Goal: Task Accomplishment & Management: Use online tool/utility

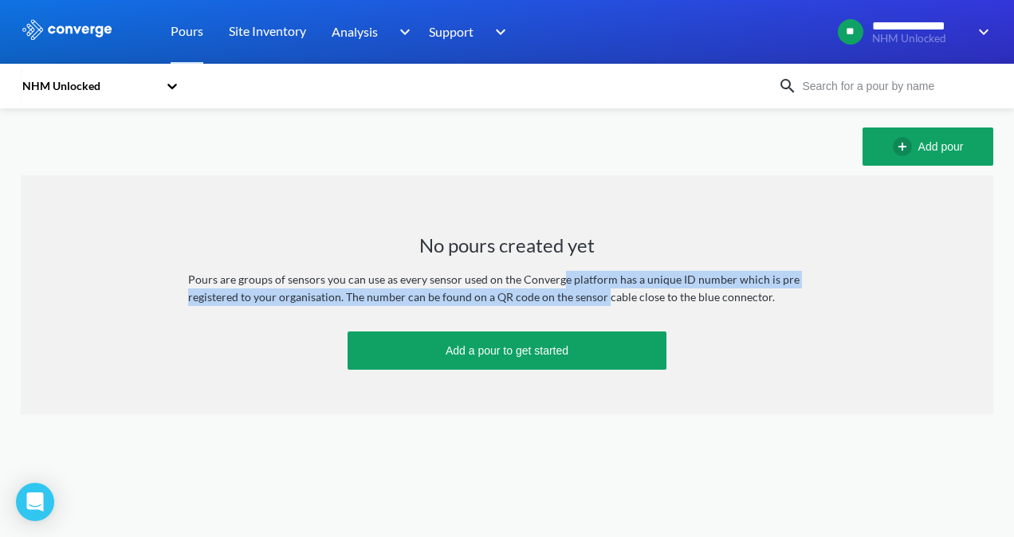
drag, startPoint x: 559, startPoint y: 281, endPoint x: 604, endPoint y: 298, distance: 48.7
click at [604, 298] on div "Pours are groups of sensors you can use as every sensor used on the Converge pl…" at bounding box center [507, 288] width 638 height 35
drag, startPoint x: 561, startPoint y: 277, endPoint x: 604, endPoint y: 299, distance: 48.1
click at [604, 299] on div "Pours are groups of sensors you can use as every sensor used on the Converge pl…" at bounding box center [507, 288] width 638 height 35
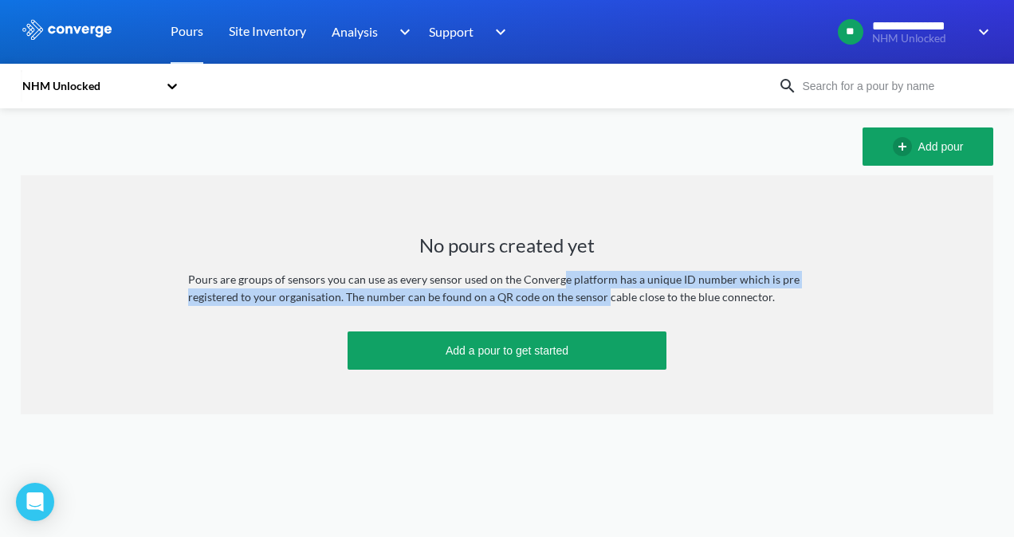
click at [604, 299] on div "Pours are groups of sensors you can use as every sensor used on the Converge pl…" at bounding box center [507, 288] width 638 height 35
click at [571, 282] on div "Pours are groups of sensors you can use as every sensor used on the Converge pl…" at bounding box center [507, 288] width 638 height 35
drag, startPoint x: 547, startPoint y: 281, endPoint x: 595, endPoint y: 303, distance: 52.8
click at [595, 303] on div "Pours are groups of sensors you can use as every sensor used on the Converge pl…" at bounding box center [507, 288] width 638 height 35
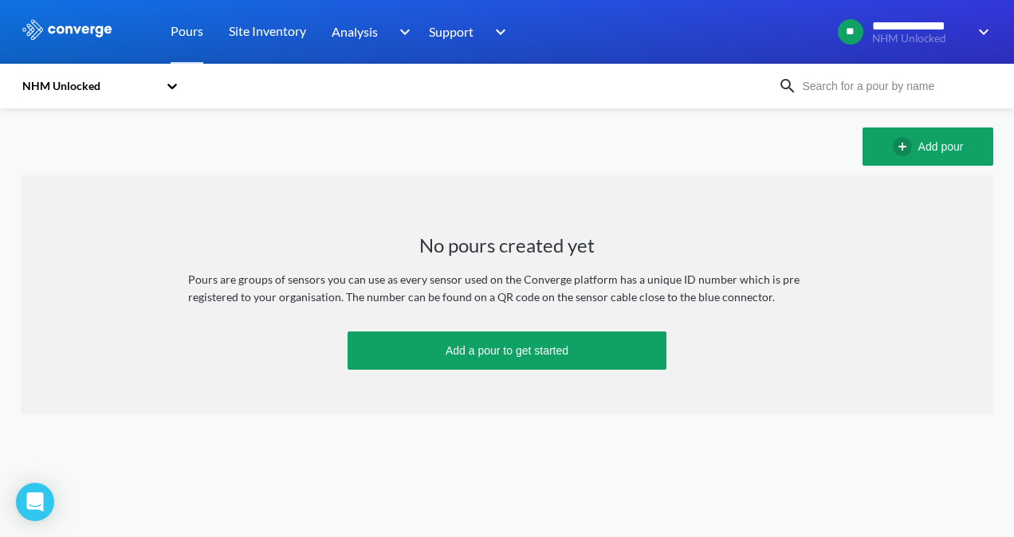
click at [539, 287] on div "Pours are groups of sensors you can use as every sensor used on the Converge pl…" at bounding box center [507, 288] width 638 height 35
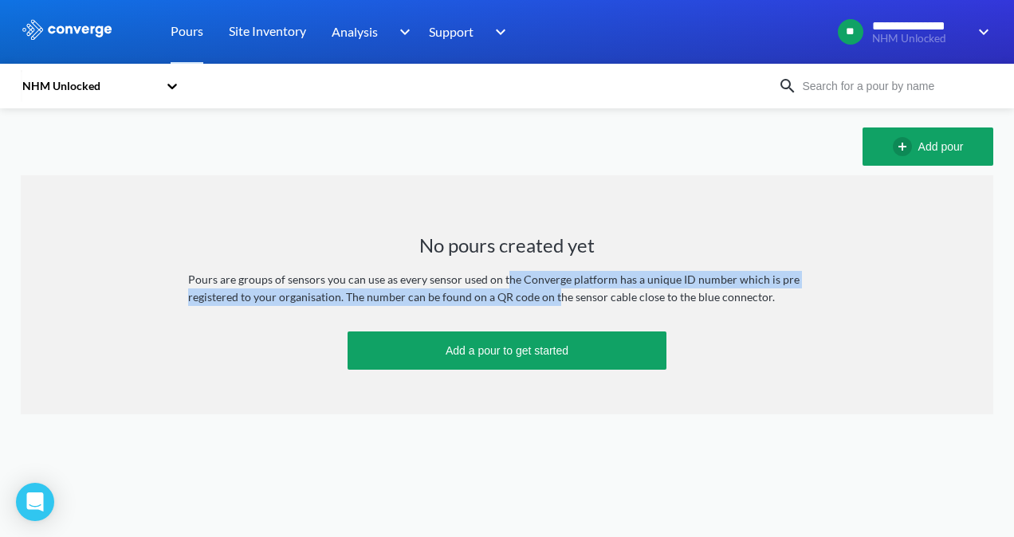
drag, startPoint x: 505, startPoint y: 279, endPoint x: 555, endPoint y: 290, distance: 51.4
click at [555, 290] on div "Pours are groups of sensors you can use as every sensor used on the Converge pl…" at bounding box center [507, 288] width 638 height 35
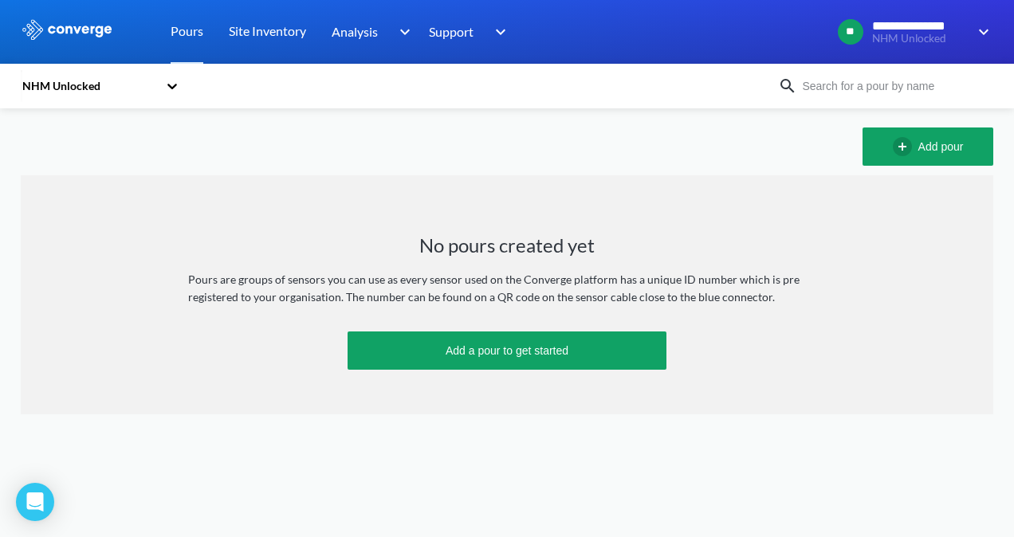
click at [424, 234] on h1 "No pours created yet" at bounding box center [506, 246] width 175 height 26
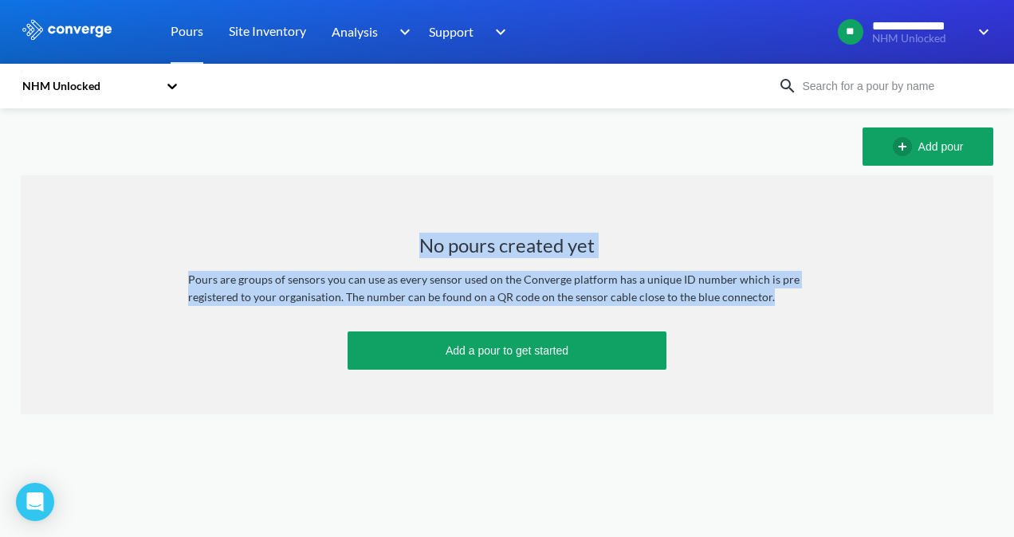
drag, startPoint x: 418, startPoint y: 241, endPoint x: 799, endPoint y: 295, distance: 384.8
click at [799, 295] on div "No pours created yet Pours are groups of sensors you can use as every sensor us…" at bounding box center [507, 294] width 972 height 239
click at [799, 295] on div "Pours are groups of sensors you can use as every sensor used on the Converge pl…" at bounding box center [507, 288] width 638 height 35
drag, startPoint x: 799, startPoint y: 295, endPoint x: 422, endPoint y: 238, distance: 380.5
click at [422, 238] on div "No pours created yet Pours are groups of sensors you can use as every sensor us…" at bounding box center [507, 294] width 972 height 239
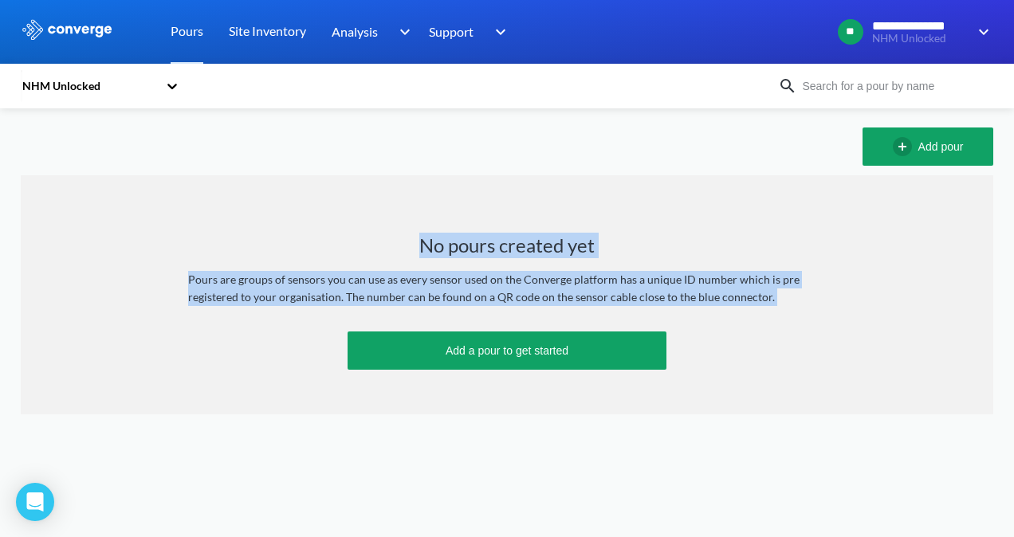
click at [422, 238] on h1 "No pours created yet" at bounding box center [506, 246] width 175 height 26
drag, startPoint x: 422, startPoint y: 238, endPoint x: 787, endPoint y: 300, distance: 370.3
click at [787, 300] on div "No pours created yet Pours are groups of sensors you can use as every sensor us…" at bounding box center [507, 294] width 972 height 239
click at [787, 300] on div "Pours are groups of sensors you can use as every sensor used on the Converge pl…" at bounding box center [507, 288] width 638 height 35
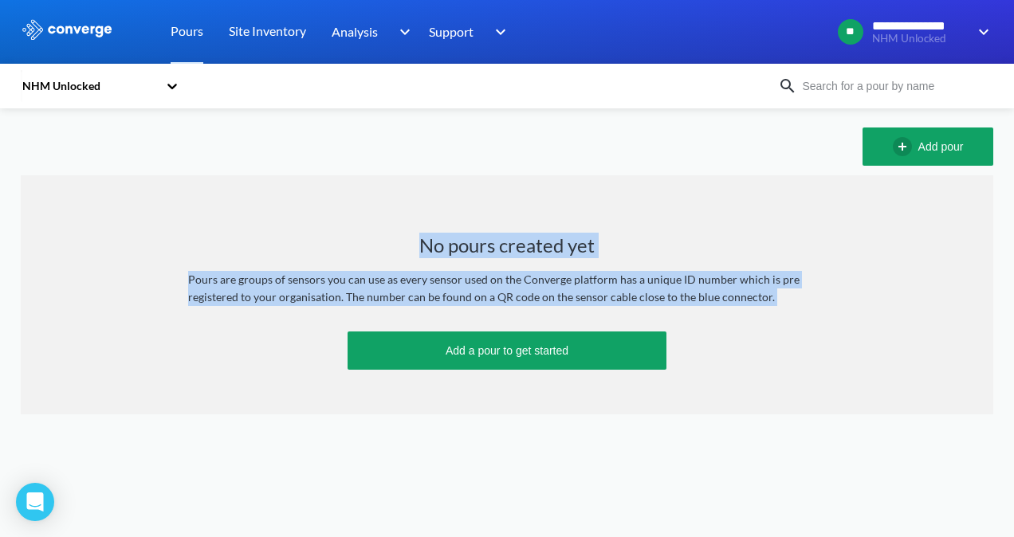
drag, startPoint x: 787, startPoint y: 300, endPoint x: 770, endPoint y: 298, distance: 17.6
click at [770, 298] on div "Pours are groups of sensors you can use as every sensor used on the Converge pl…" at bounding box center [507, 288] width 638 height 35
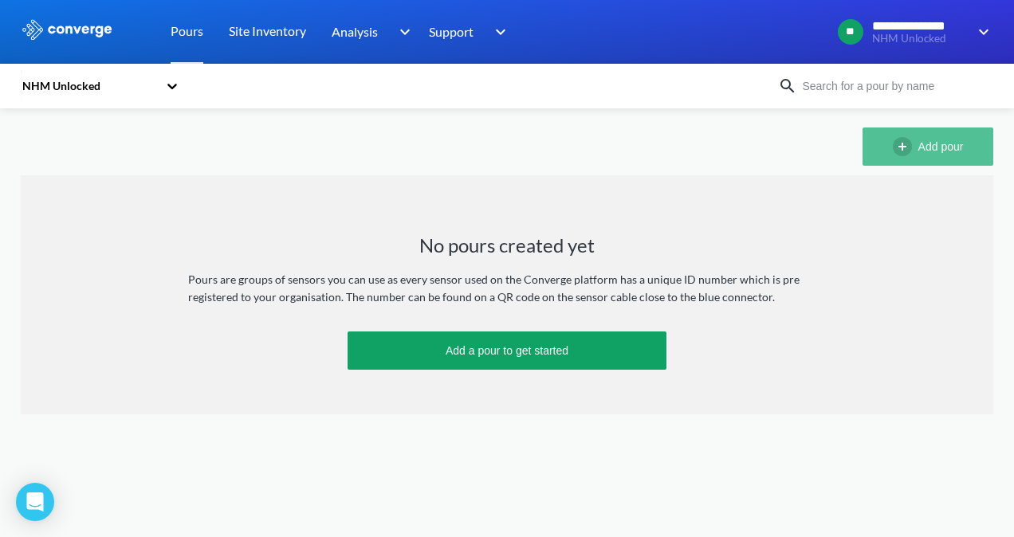
click at [901, 140] on img "button" at bounding box center [906, 146] width 26 height 19
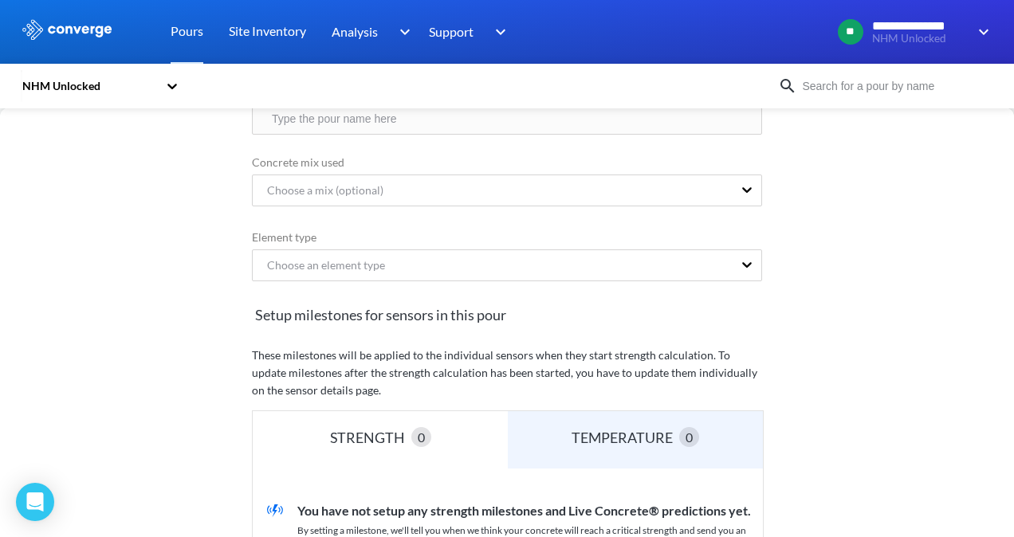
scroll to position [126, 0]
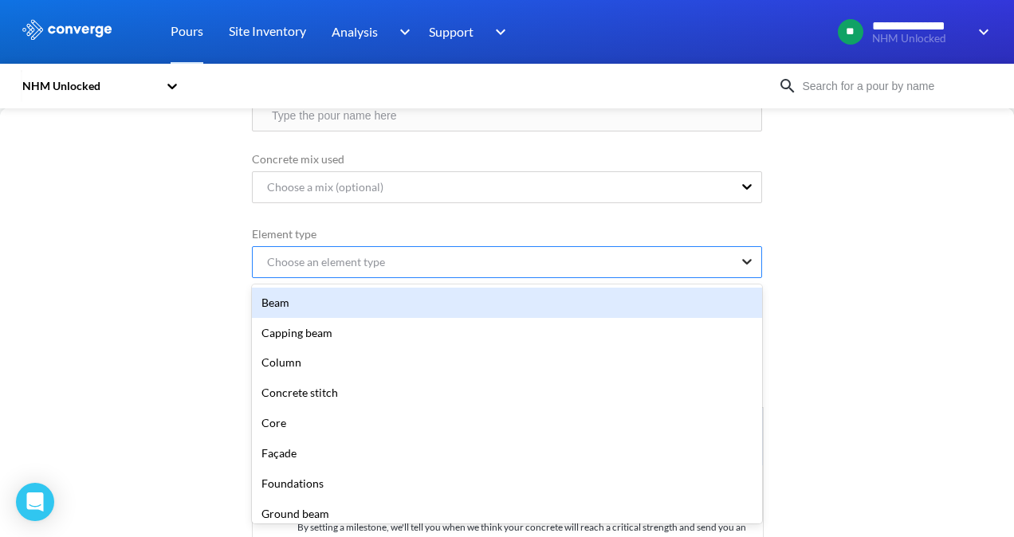
click at [743, 265] on icon at bounding box center [747, 261] width 16 height 16
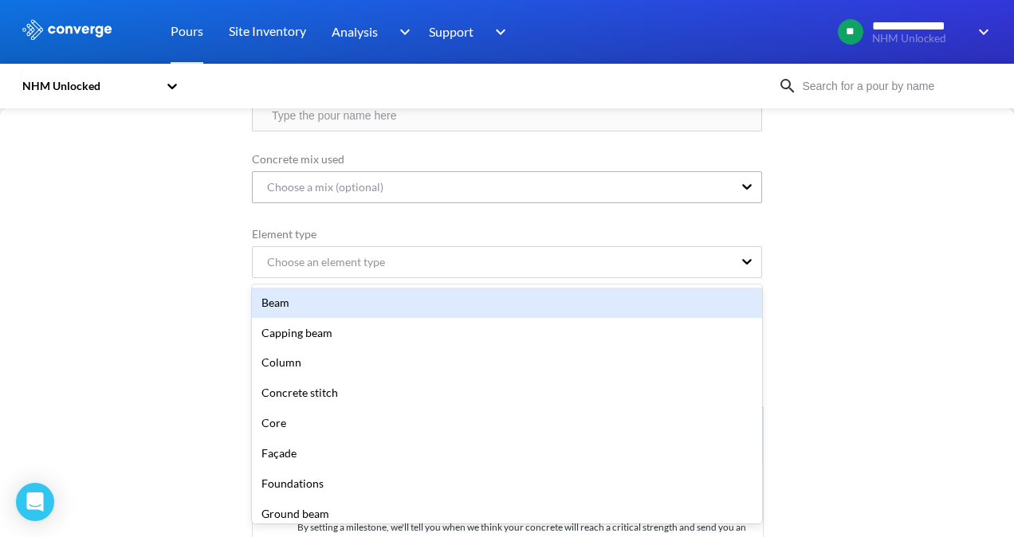
click at [721, 183] on div "Choose a mix (optional)" at bounding box center [493, 187] width 480 height 30
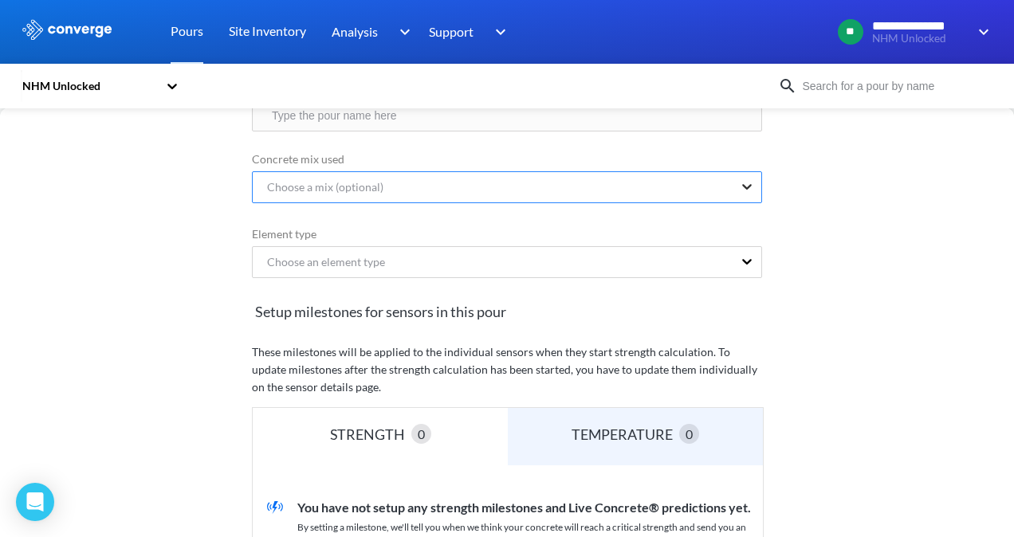
click at [742, 185] on icon at bounding box center [747, 187] width 10 height 6
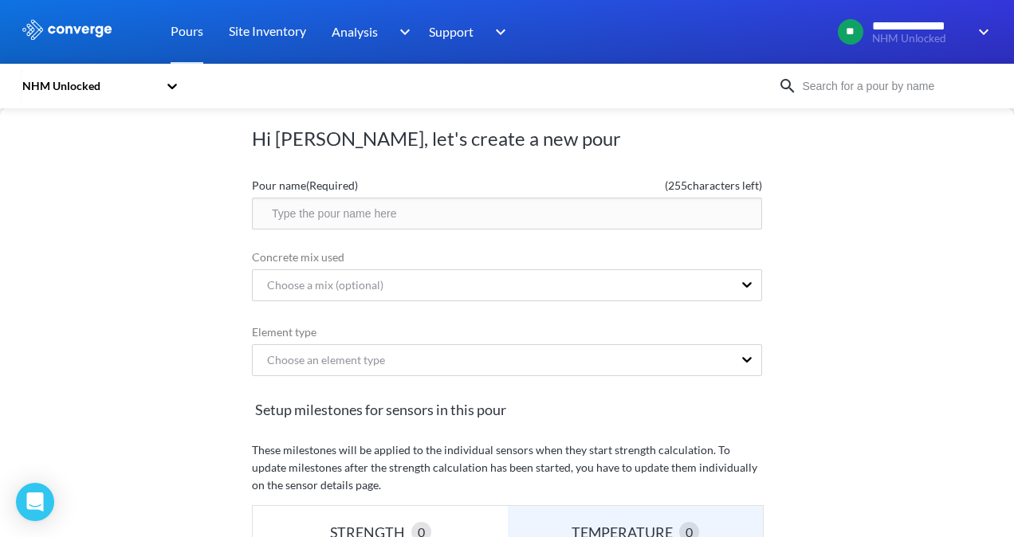
scroll to position [0, 0]
